Goal: Task Accomplishment & Management: Manage account settings

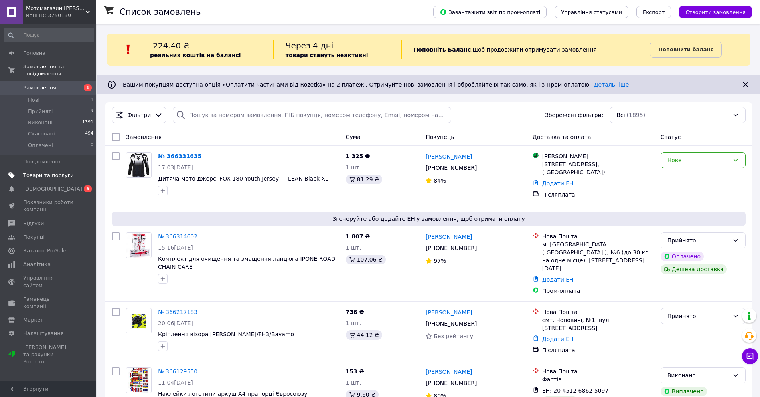
click at [44, 176] on span "Товари та послуги" at bounding box center [48, 175] width 51 height 7
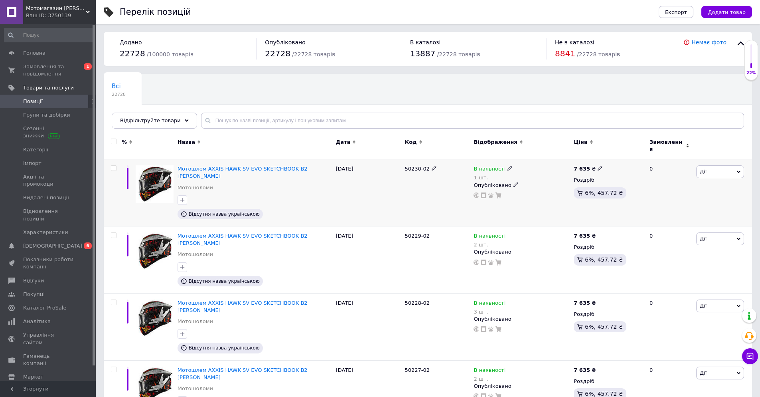
click at [214, 211] on span "Відсутня назва українською" at bounding box center [224, 214] width 71 height 6
click at [231, 166] on span "Мотошлем AXXIS HAWK SV EVO SKETCHBOOK B2 [PERSON_NAME]" at bounding box center [243, 172] width 130 height 13
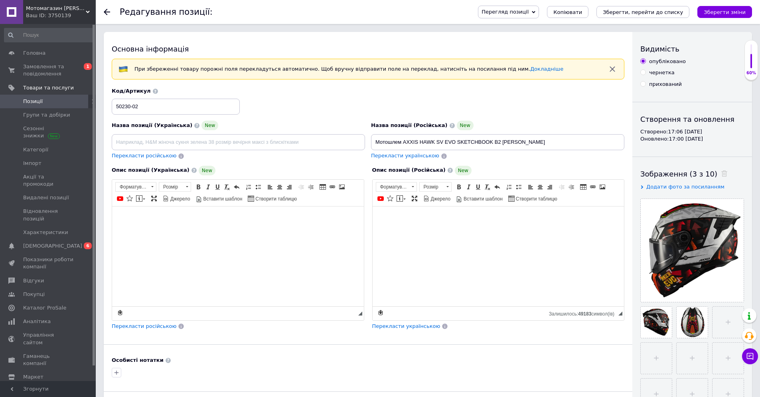
click at [105, 13] on icon at bounding box center [107, 12] width 6 height 6
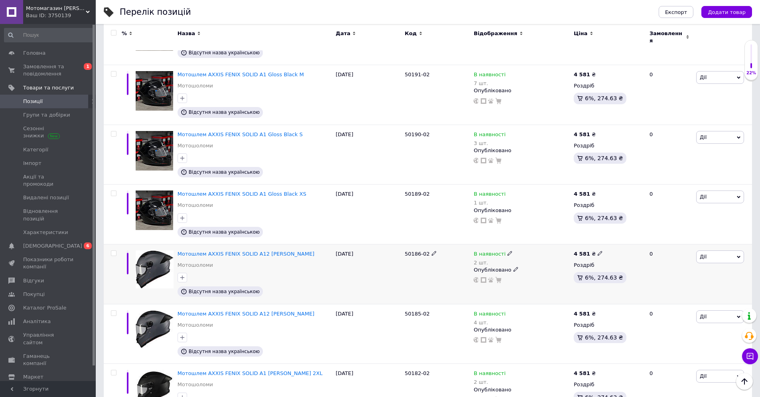
scroll to position [1561, 0]
